Goal: Task Accomplishment & Management: Complete application form

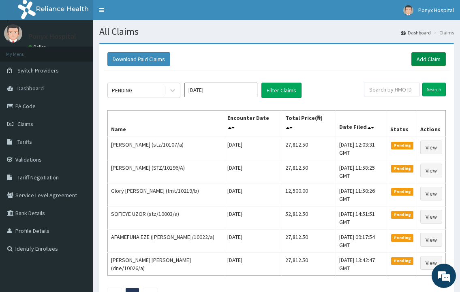
click at [425, 62] on link "Add Claim" at bounding box center [429, 59] width 34 height 14
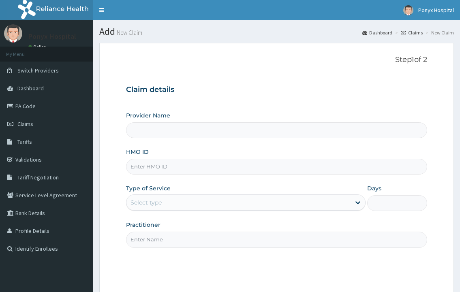
type input "Ponyx Hospital"
click at [150, 174] on input "HMO ID" at bounding box center [276, 167] width 301 height 16
type input "[PERSON_NAME]/10075/a"
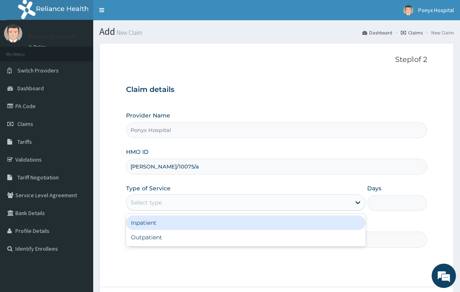
drag, startPoint x: 131, startPoint y: 198, endPoint x: 143, endPoint y: 210, distance: 17.8
click at [131, 198] on div at bounding box center [131, 203] width 1 height 10
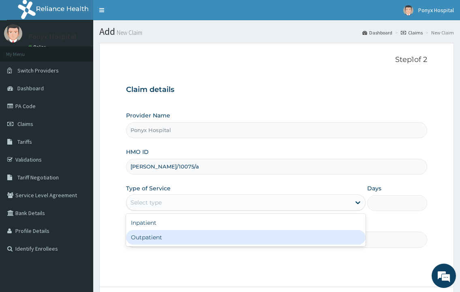
click at [155, 239] on div "Outpatient" at bounding box center [245, 237] width 239 height 15
type input "1"
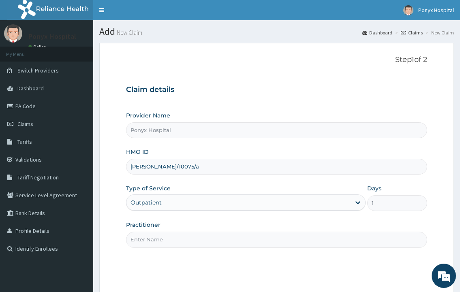
click at [156, 238] on input "Practitioner" at bounding box center [276, 240] width 301 height 16
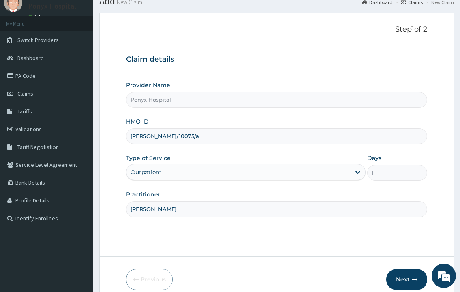
scroll to position [68, 0]
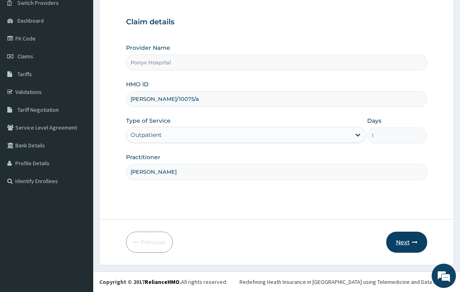
type input "[PERSON_NAME]"
click at [406, 241] on button "Next" at bounding box center [406, 242] width 41 height 21
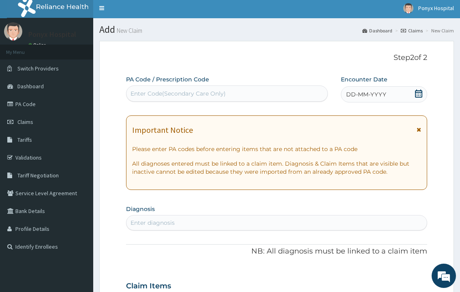
scroll to position [0, 0]
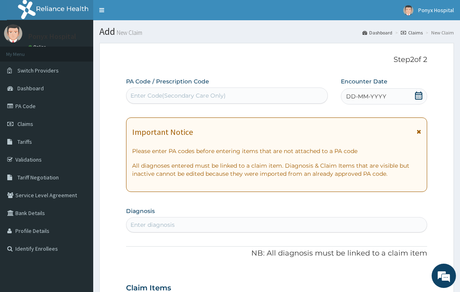
click at [178, 100] on div "Enter Code(Secondary Care Only)" at bounding box center [178, 96] width 95 height 8
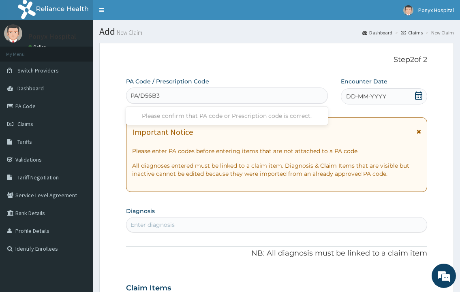
type input "PA/D56B37"
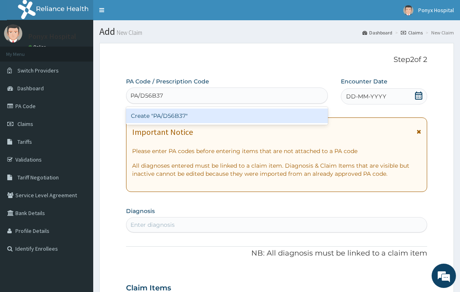
click at [195, 116] on div "Create "PA/D56B37"" at bounding box center [227, 116] width 202 height 15
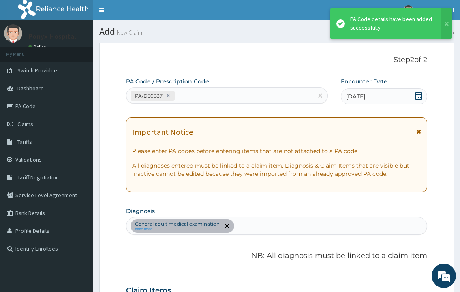
scroll to position [331, 0]
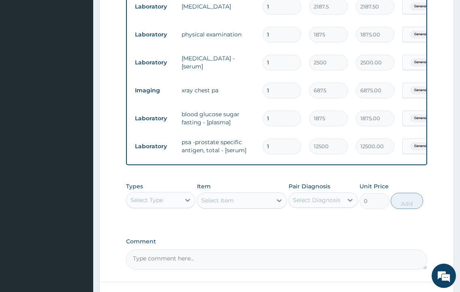
type input "0"
type input "0.00"
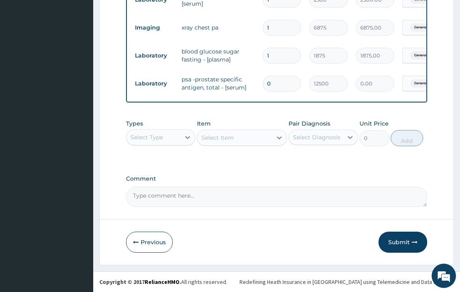
scroll to position [401, 0]
click at [404, 234] on button "Submit" at bounding box center [403, 242] width 49 height 21
drag, startPoint x: 275, startPoint y: 74, endPoint x: 267, endPoint y: 77, distance: 8.4
click at [267, 77] on input "0" at bounding box center [282, 84] width 39 height 16
type input "1"
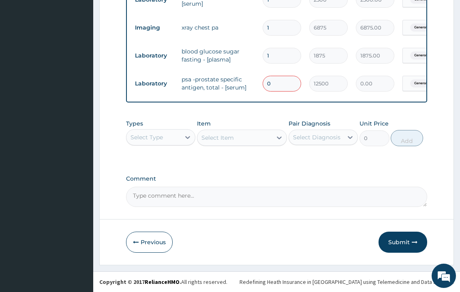
type input "12500.00"
type input "1"
click at [393, 240] on button "Submit" at bounding box center [403, 242] width 49 height 21
